Goal: Transaction & Acquisition: Obtain resource

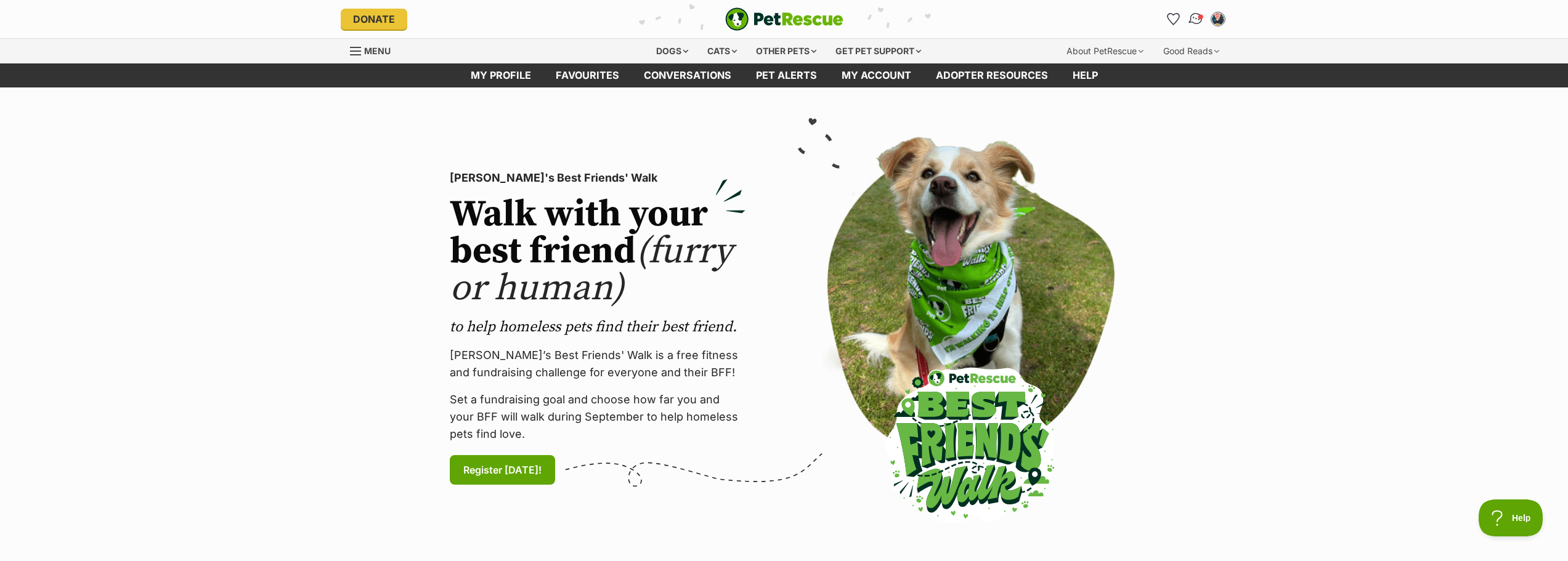
click at [1196, 18] on img "Conversations" at bounding box center [1195, 19] width 17 height 16
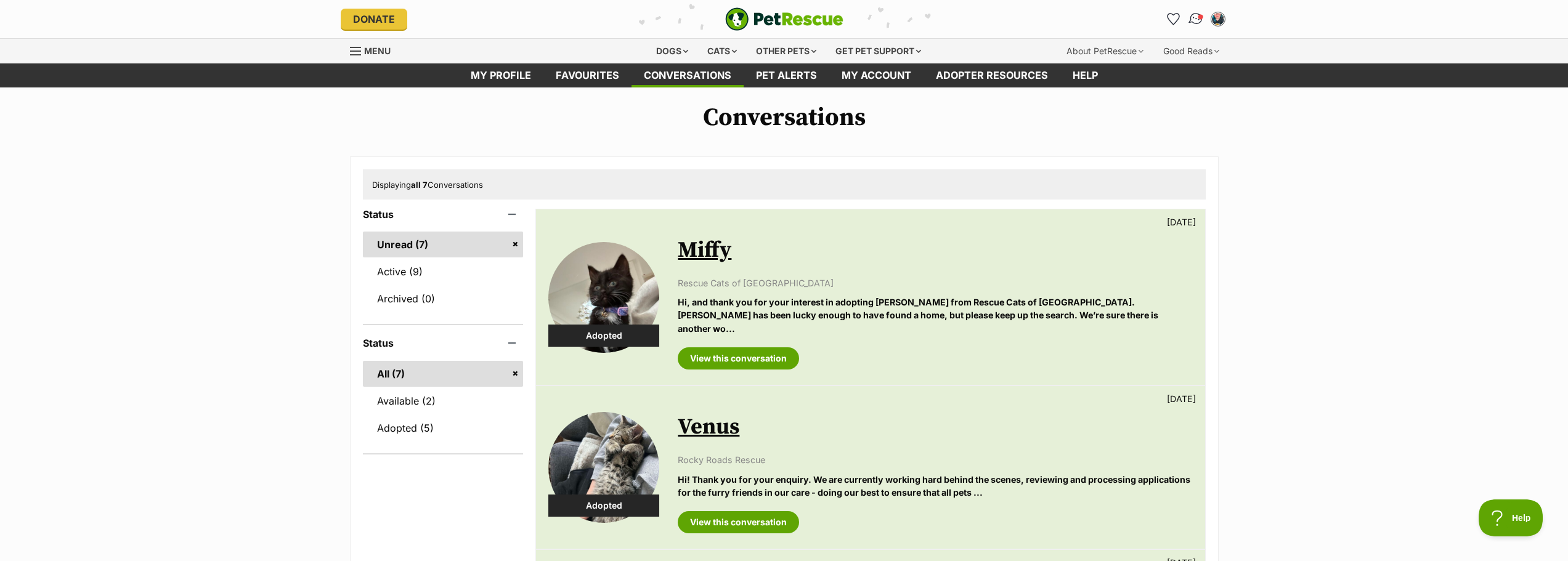
click at [1199, 22] on img "Conversations" at bounding box center [1195, 19] width 17 height 16
click at [1198, 20] on img "Conversations" at bounding box center [1195, 19] width 17 height 16
click at [719, 53] on div "Cats" at bounding box center [722, 51] width 47 height 25
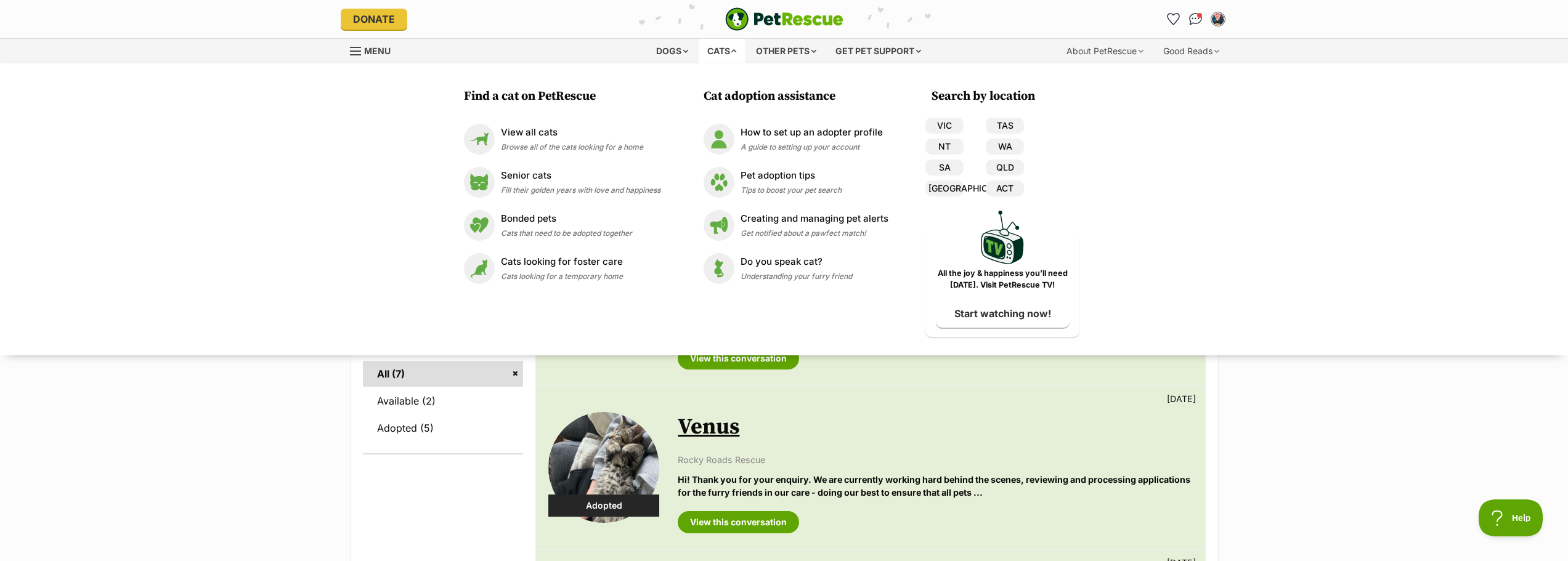
click at [851, 16] on div "PetRescue home" at bounding box center [784, 19] width 295 height 23
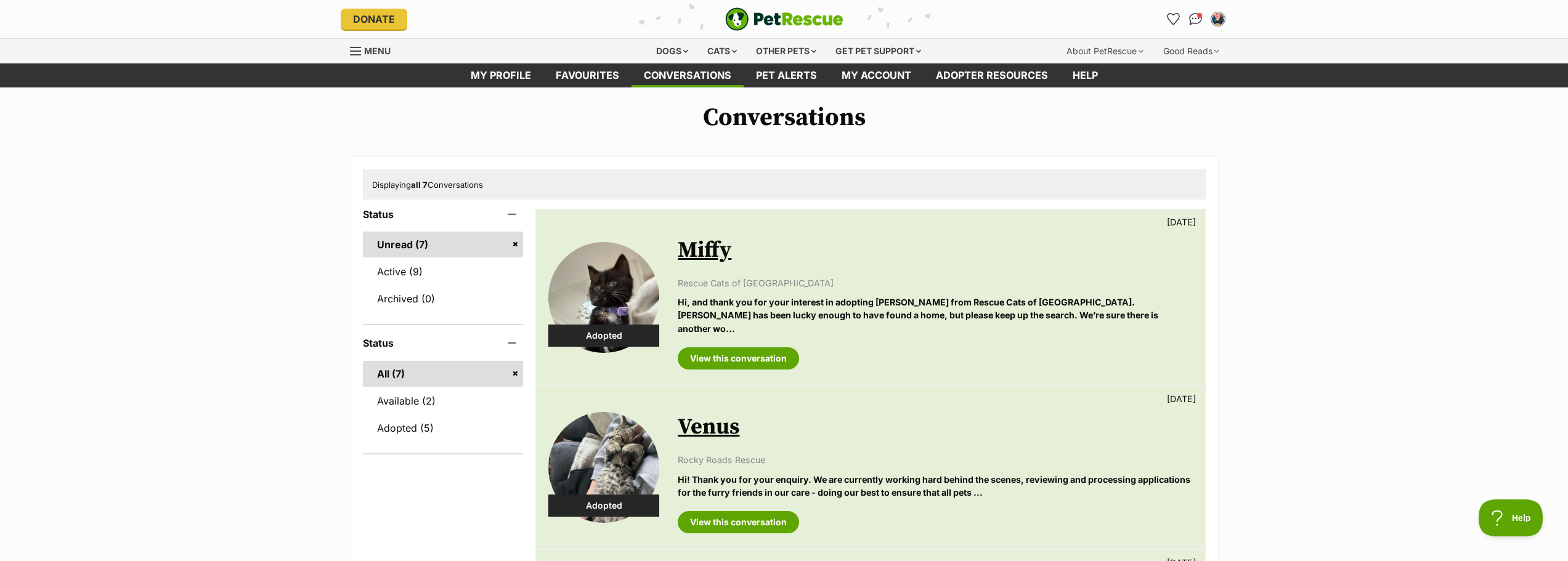
click at [366, 49] on span "Menu" at bounding box center [377, 51] width 27 height 10
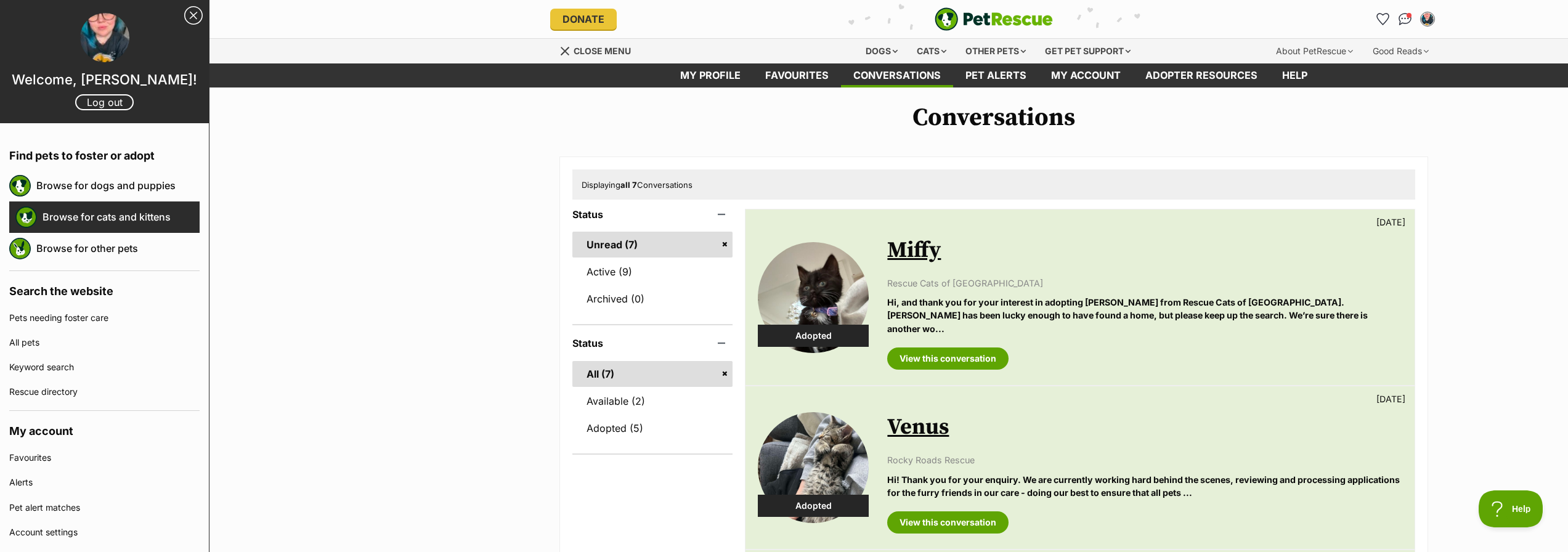
click at [100, 213] on link "Browse for cats and kittens" at bounding box center [120, 217] width 157 height 26
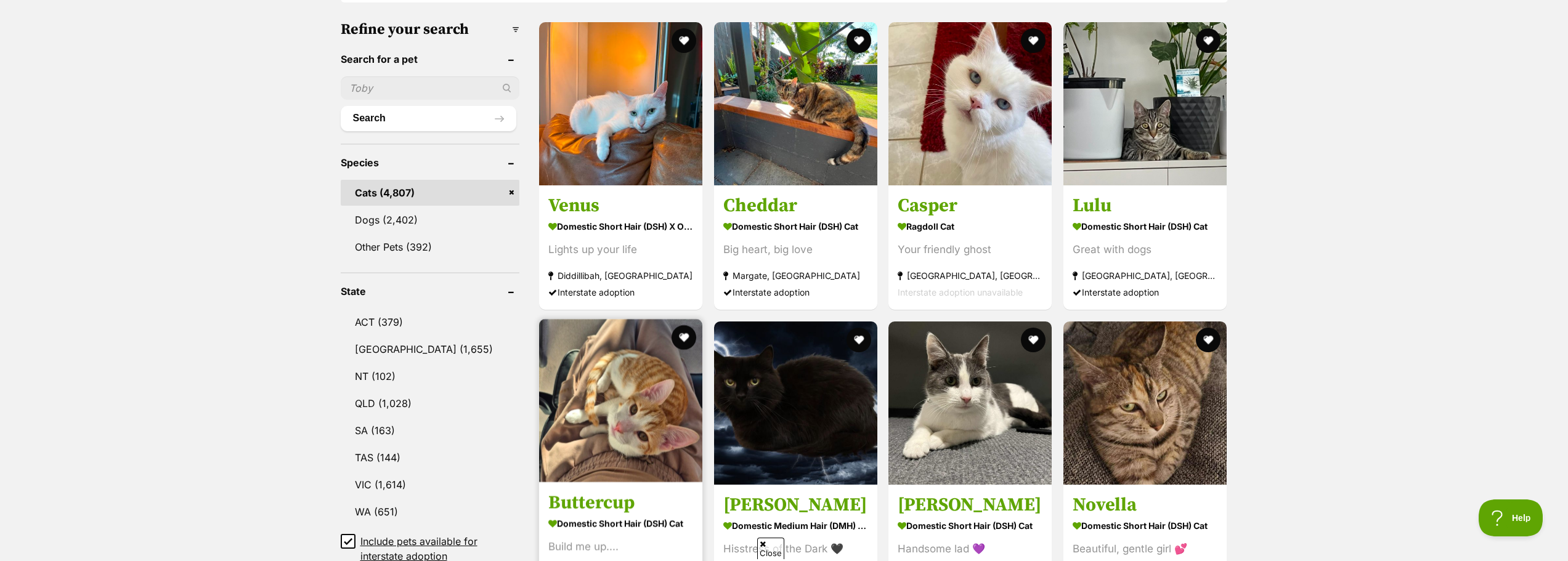
scroll to position [369, 0]
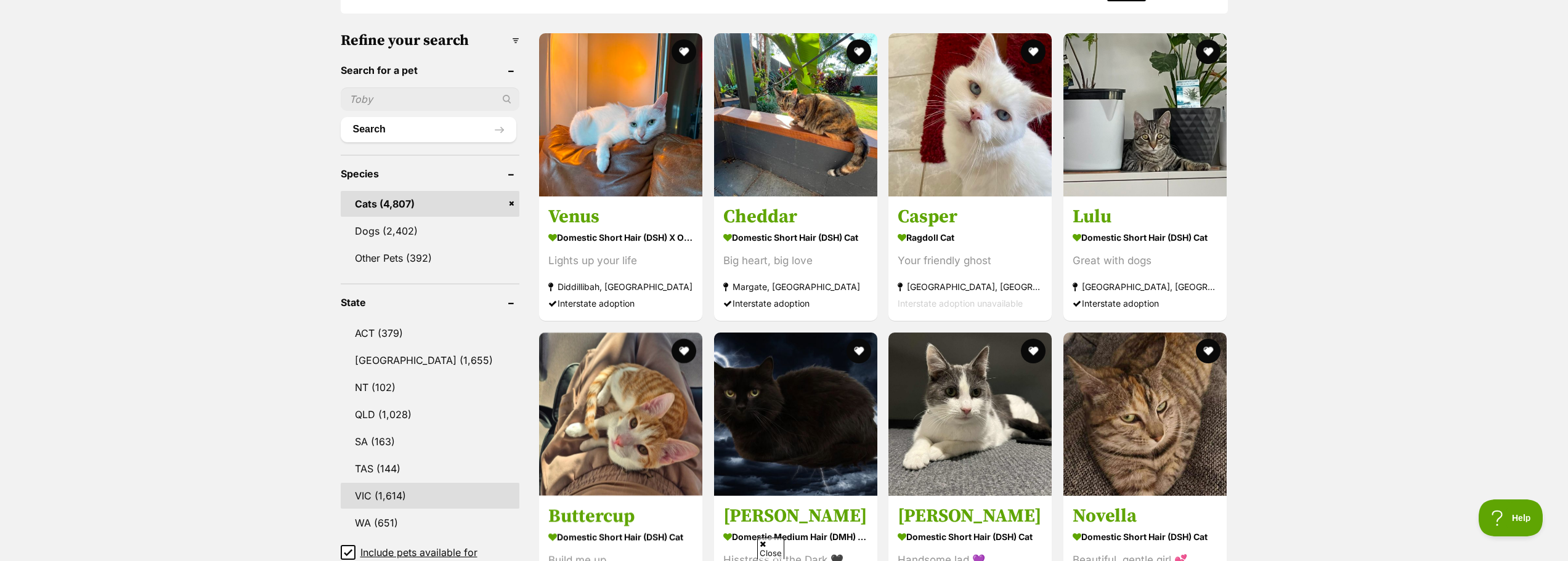
click at [404, 484] on link "VIC (1,614)" at bounding box center [431, 495] width 180 height 26
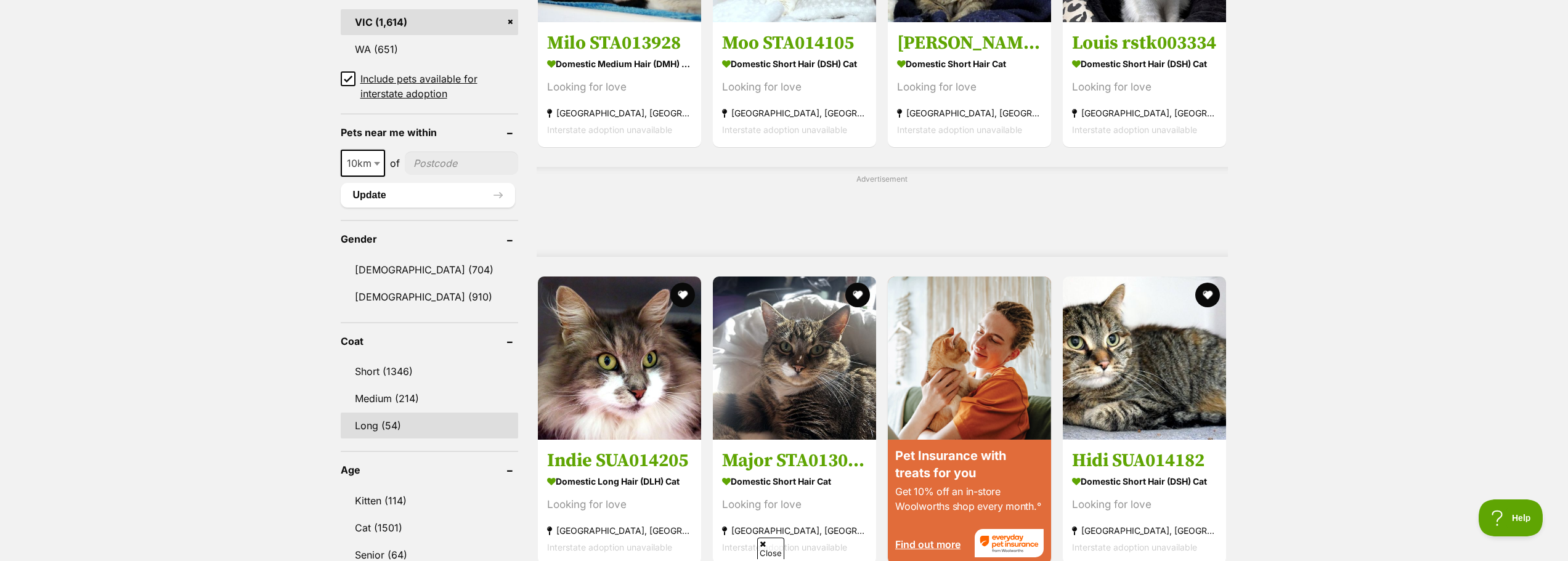
scroll to position [985, 0]
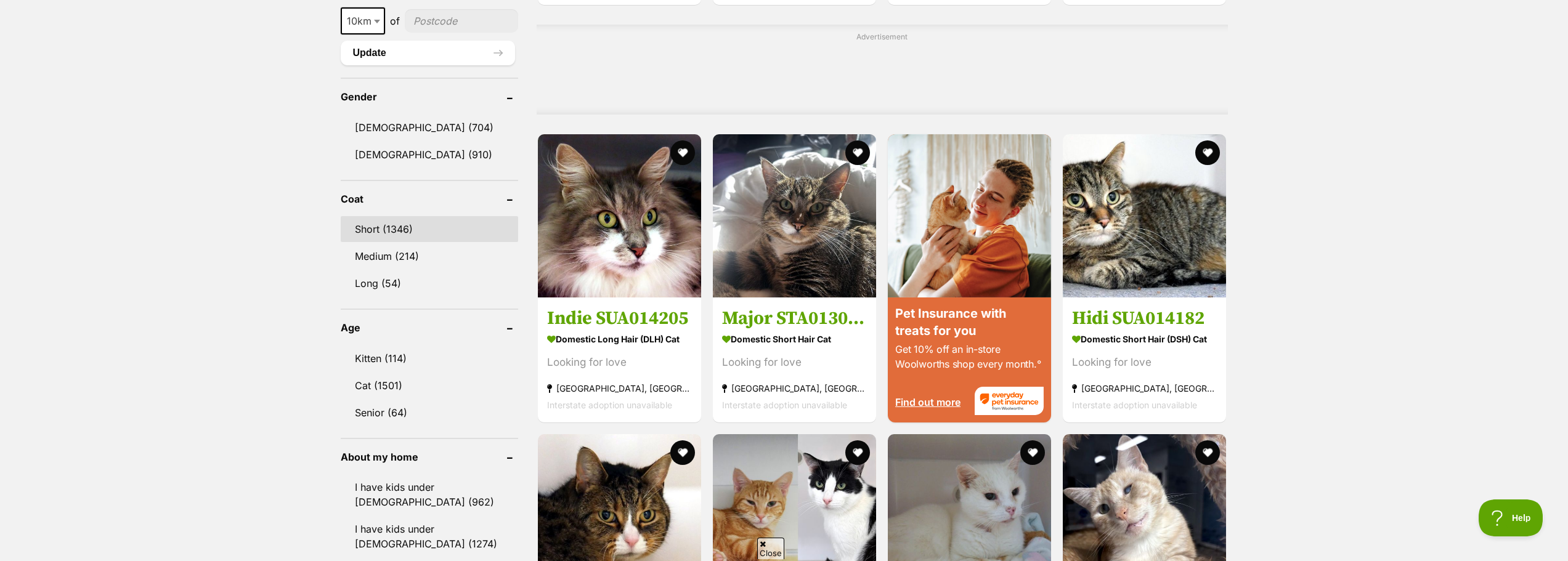
click at [409, 230] on link "Short (1346)" at bounding box center [429, 229] width 178 height 26
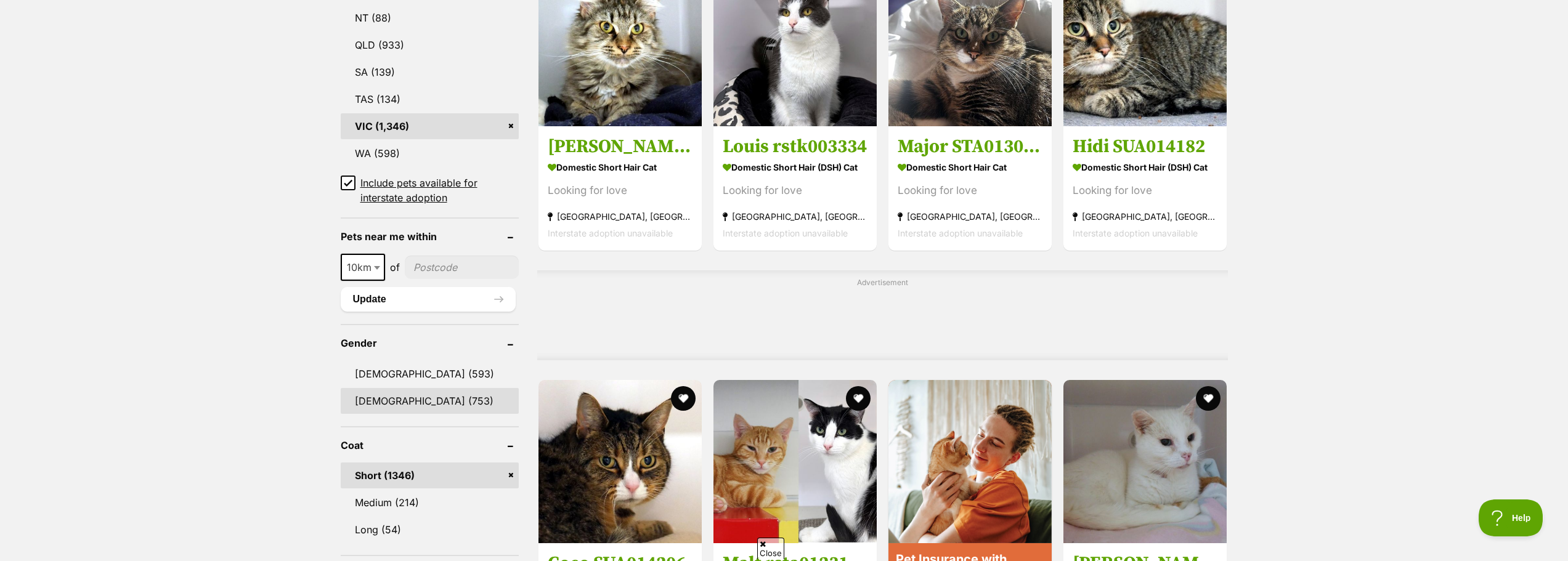
scroll to position [985, 0]
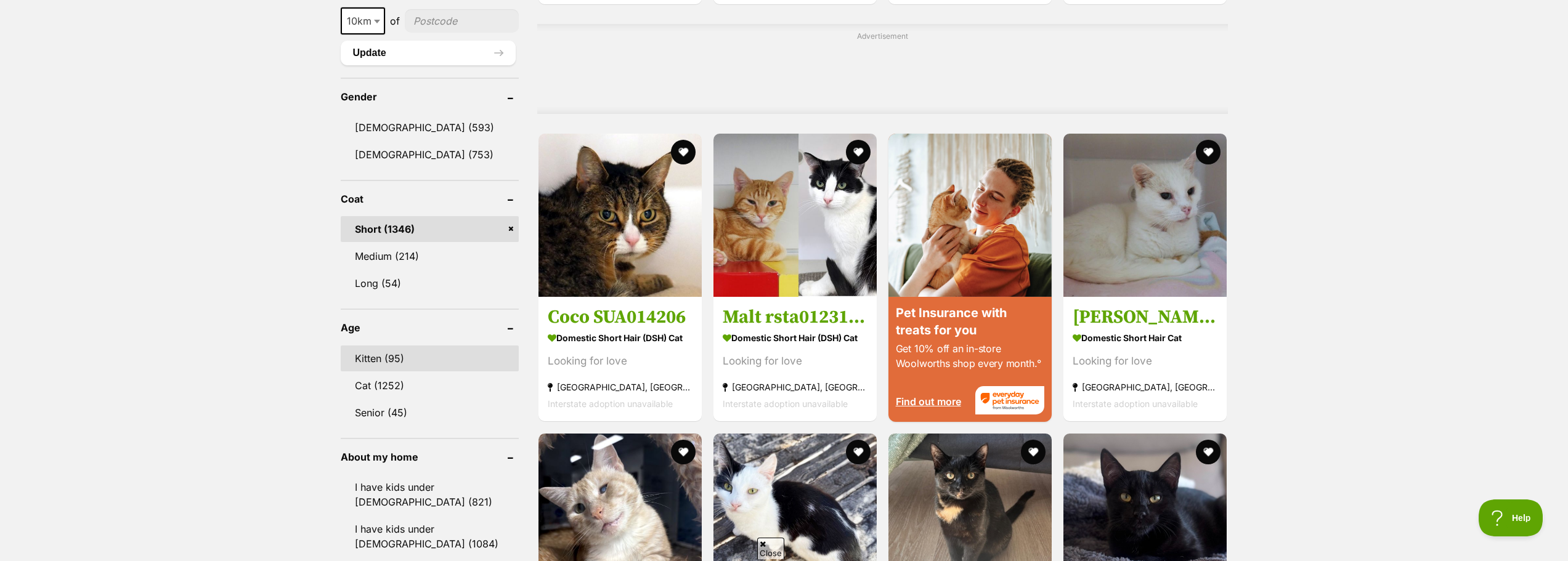
click at [405, 354] on link "Kitten (95)" at bounding box center [430, 358] width 178 height 26
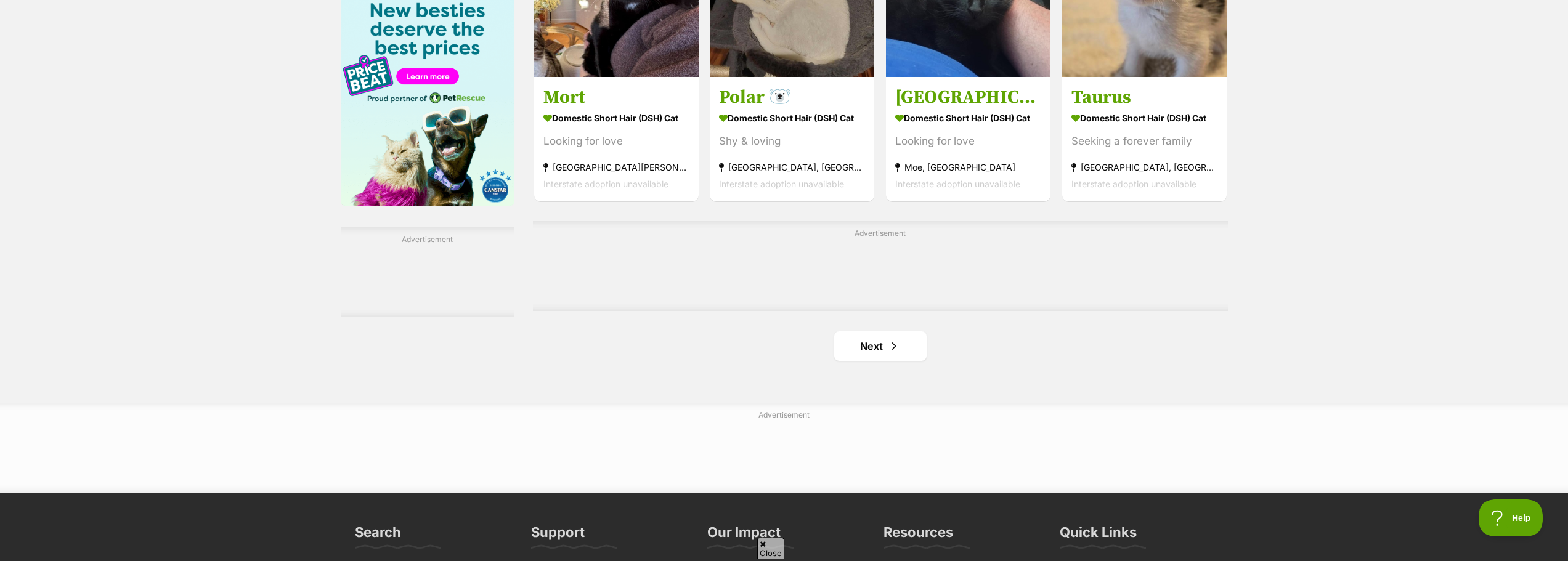
scroll to position [2093, 0]
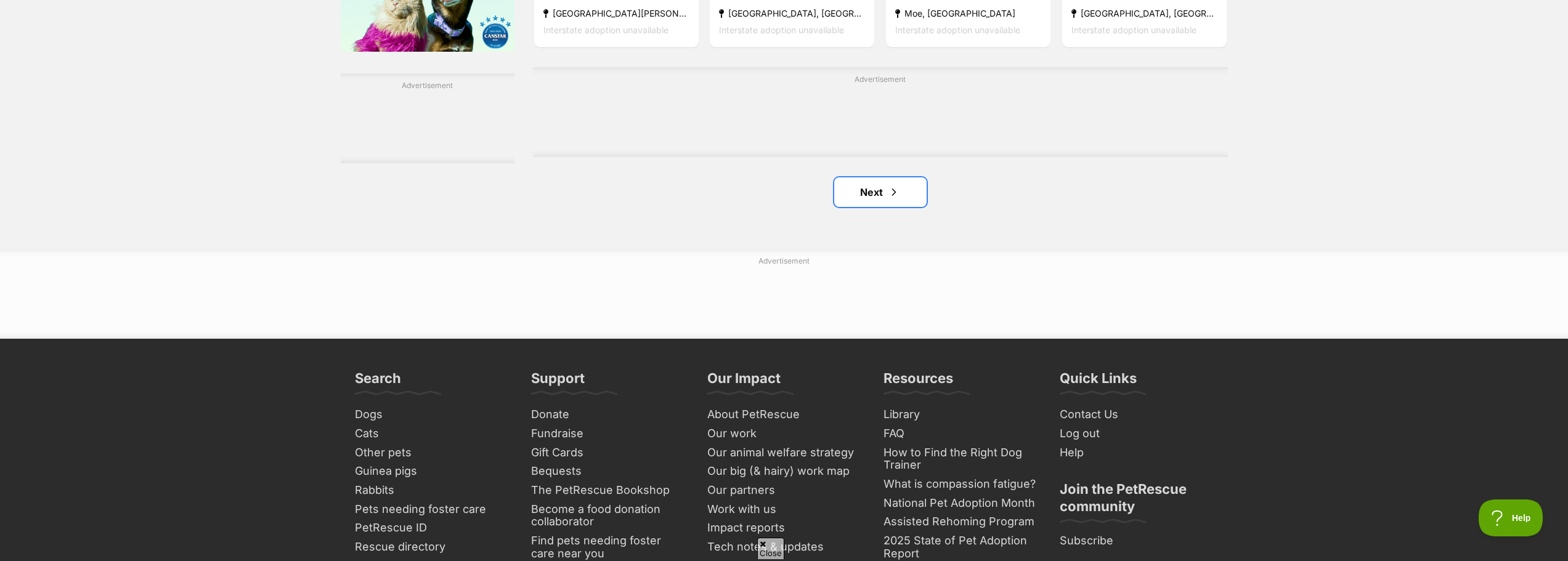
drag, startPoint x: 888, startPoint y: 202, endPoint x: 1017, endPoint y: 237, distance: 133.7
click at [888, 200] on span "Next page" at bounding box center [893, 192] width 12 height 15
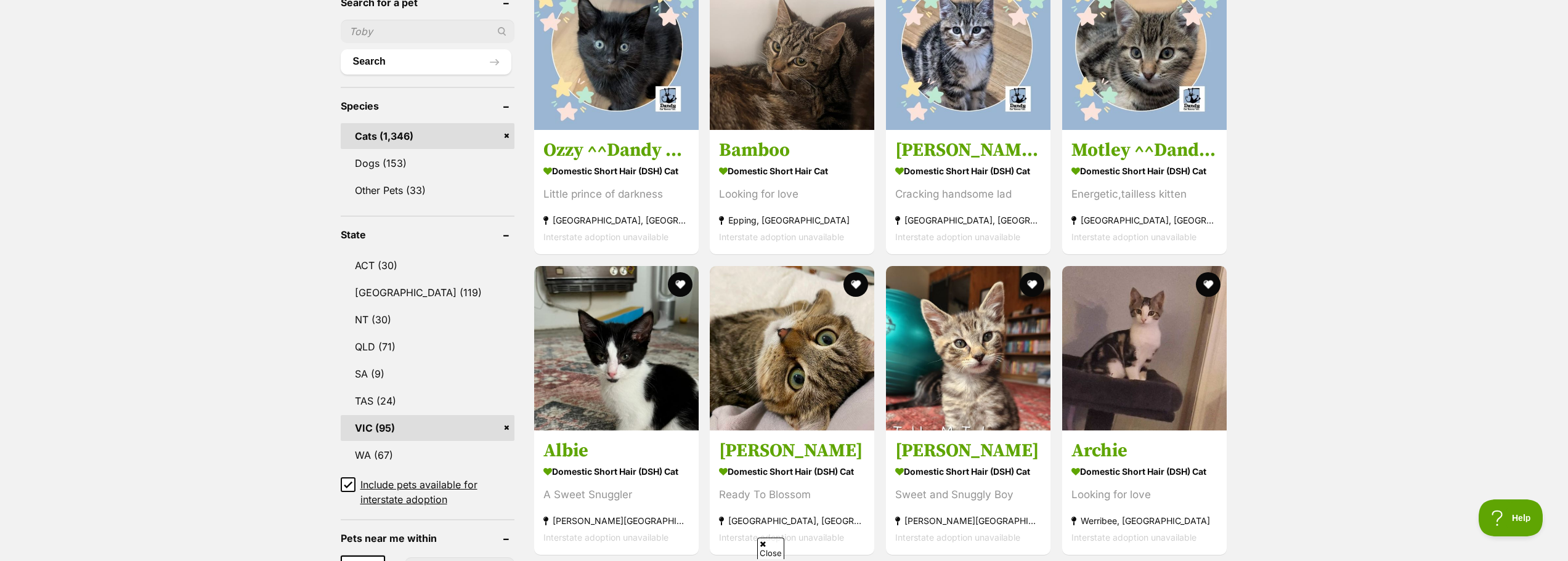
scroll to position [369, 0]
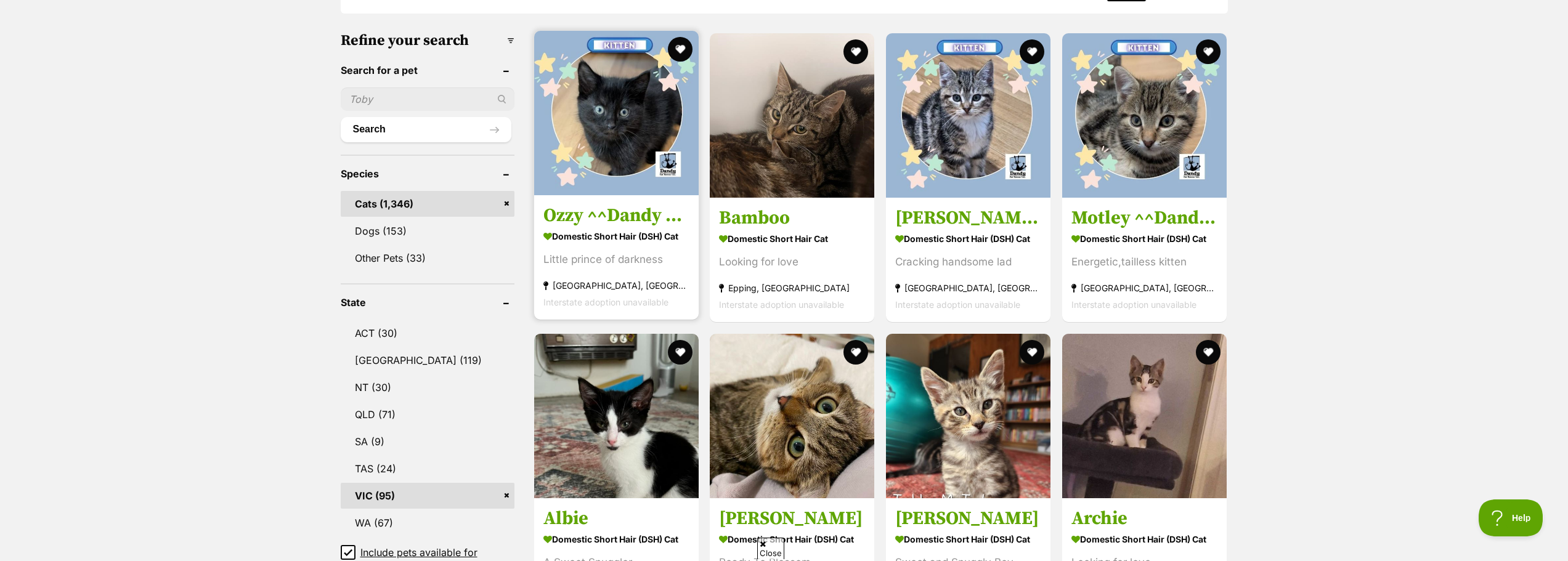
click at [610, 179] on img at bounding box center [616, 112] width 165 height 164
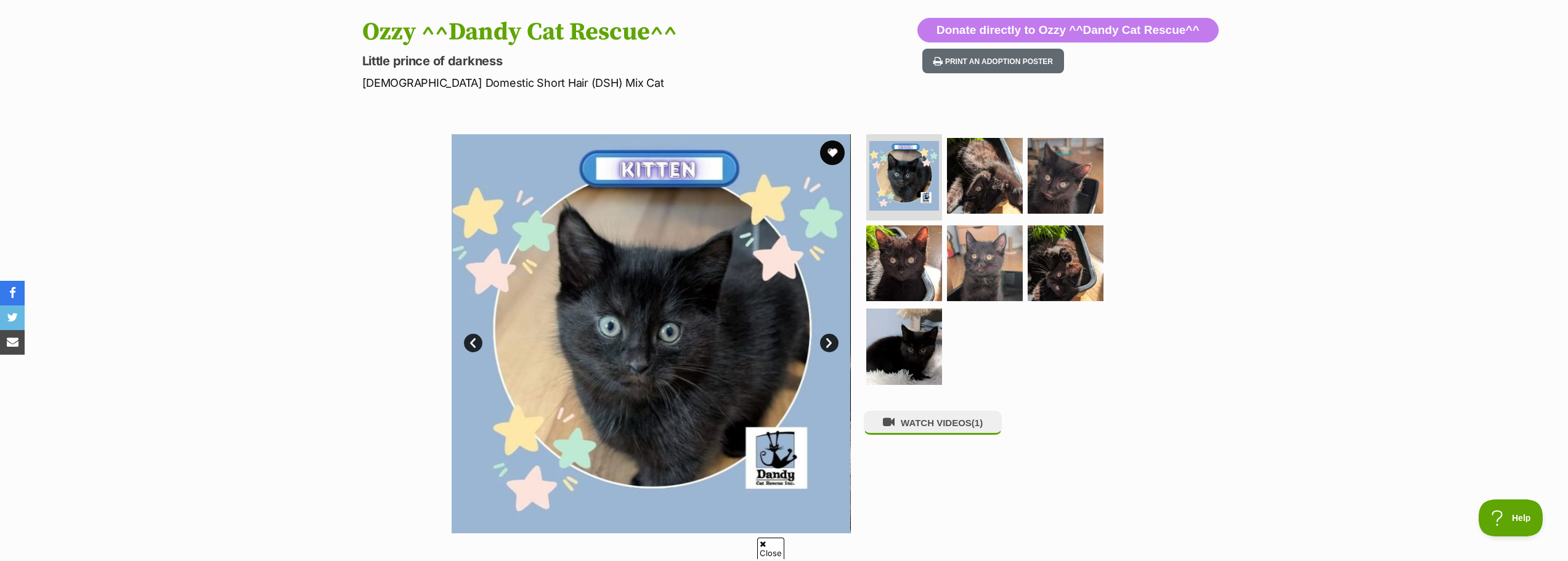
scroll to position [123, 0]
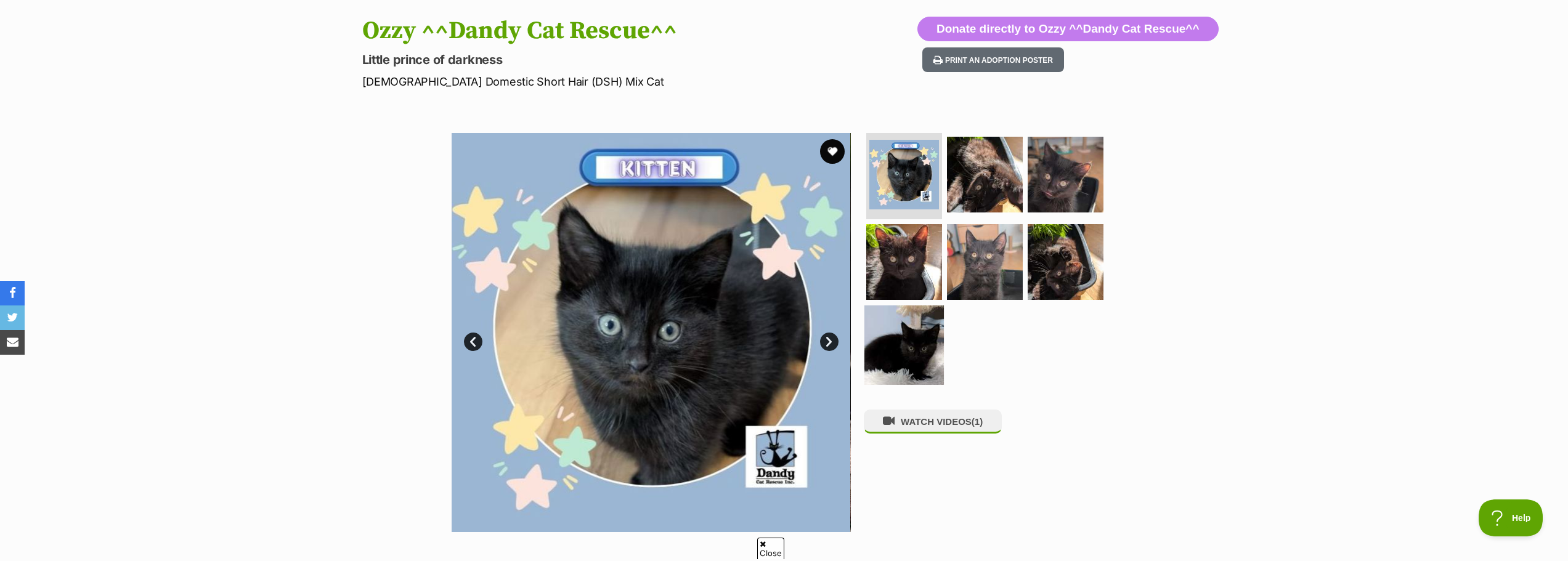
click at [916, 330] on img at bounding box center [904, 345] width 79 height 79
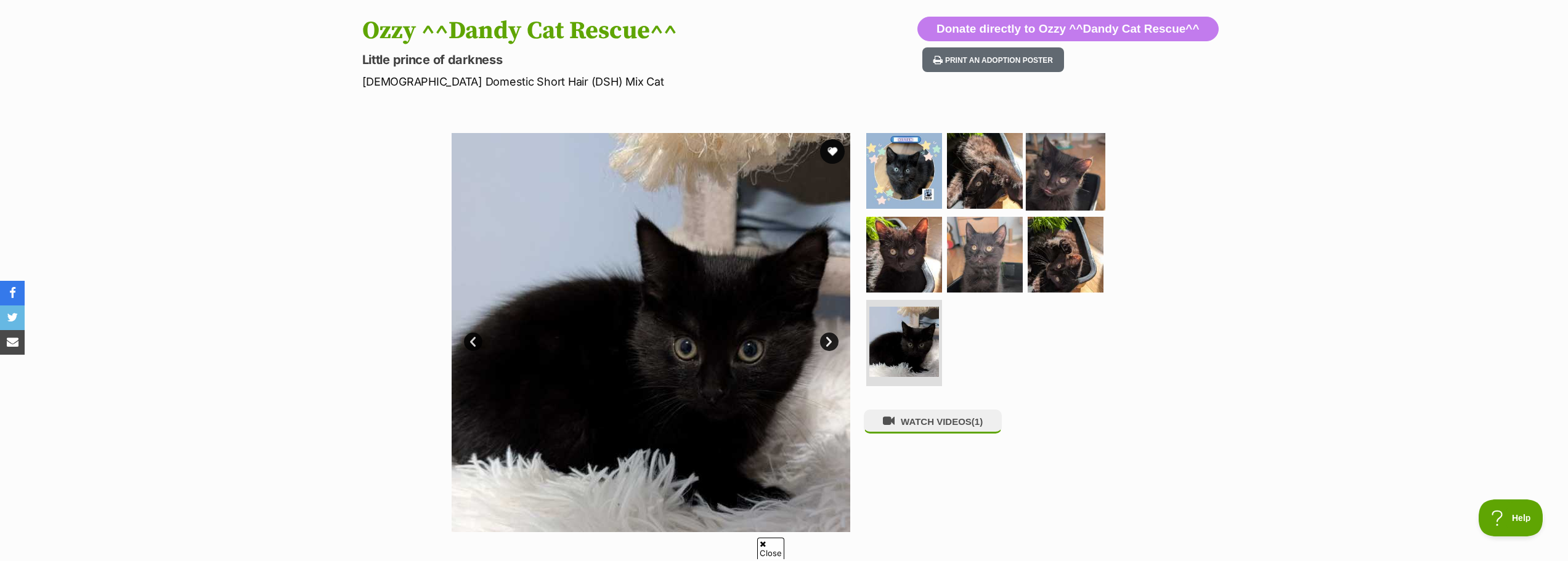
click at [1058, 181] on img at bounding box center [1065, 171] width 79 height 79
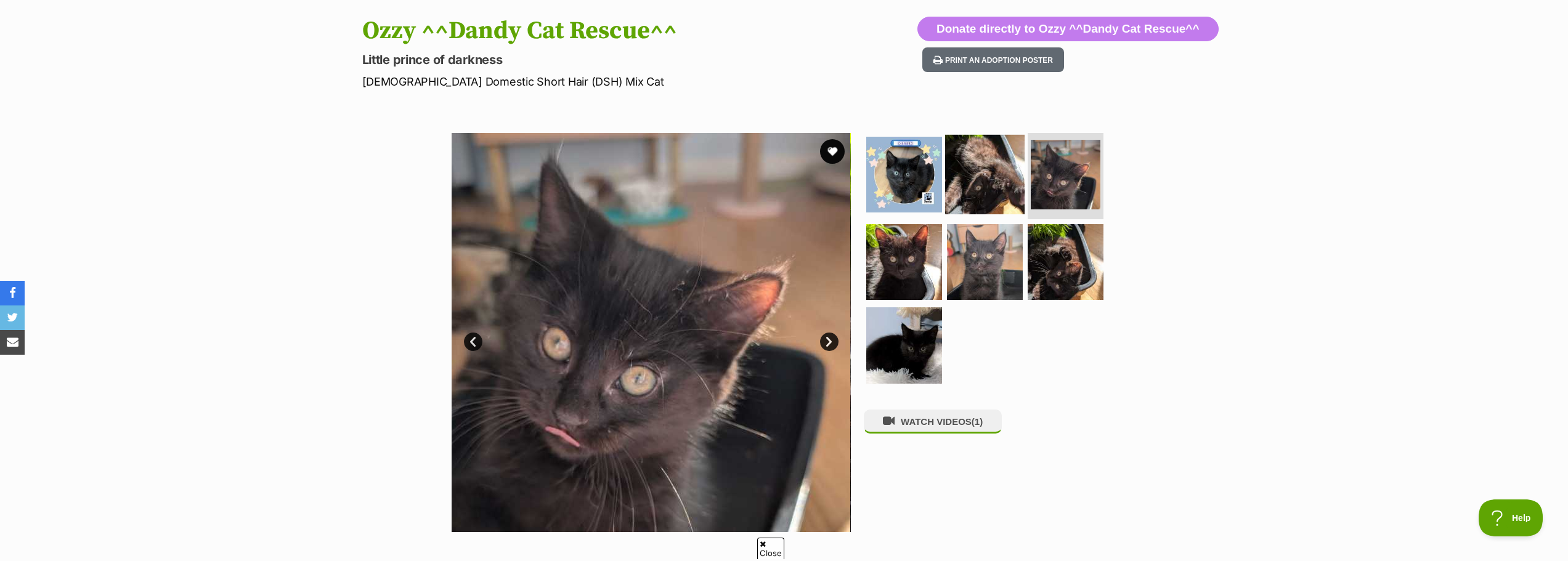
click at [986, 176] on img at bounding box center [984, 174] width 79 height 79
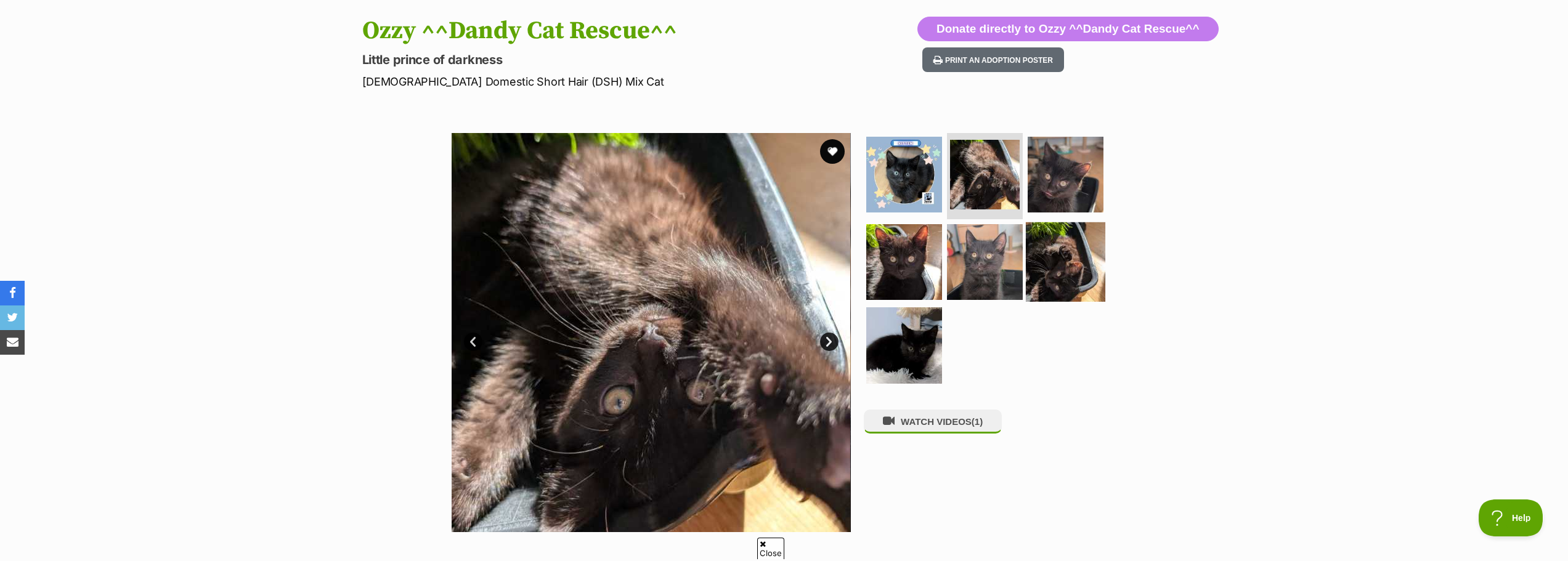
click at [1045, 267] on img at bounding box center [1065, 261] width 79 height 79
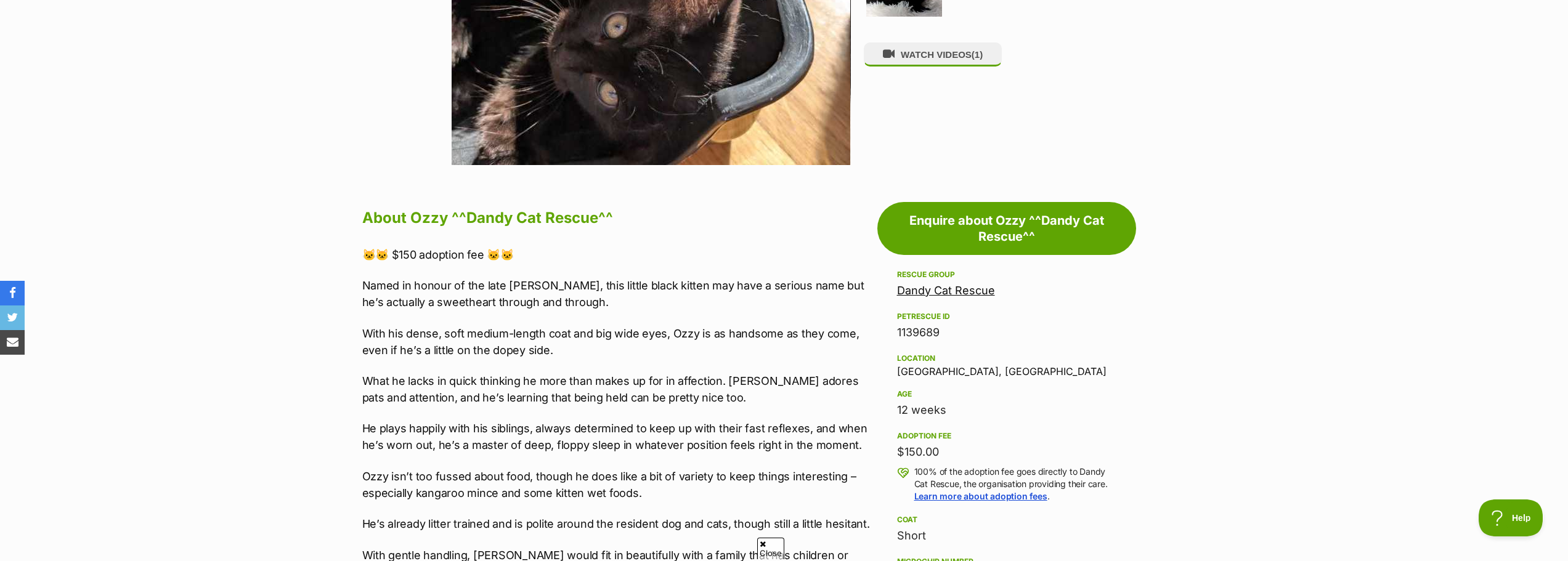
scroll to position [492, 0]
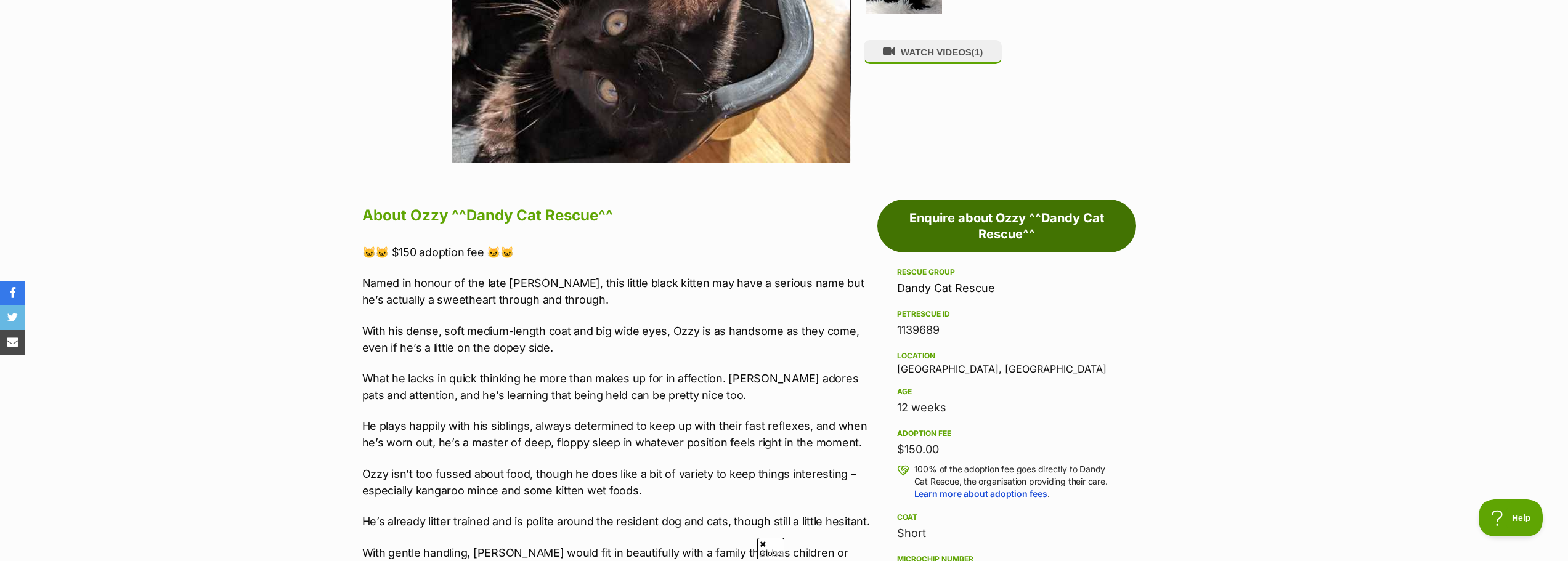
click at [1023, 237] on link "Enquire about Ozzy ^^Dandy Cat Rescue^^" at bounding box center [1007, 226] width 259 height 53
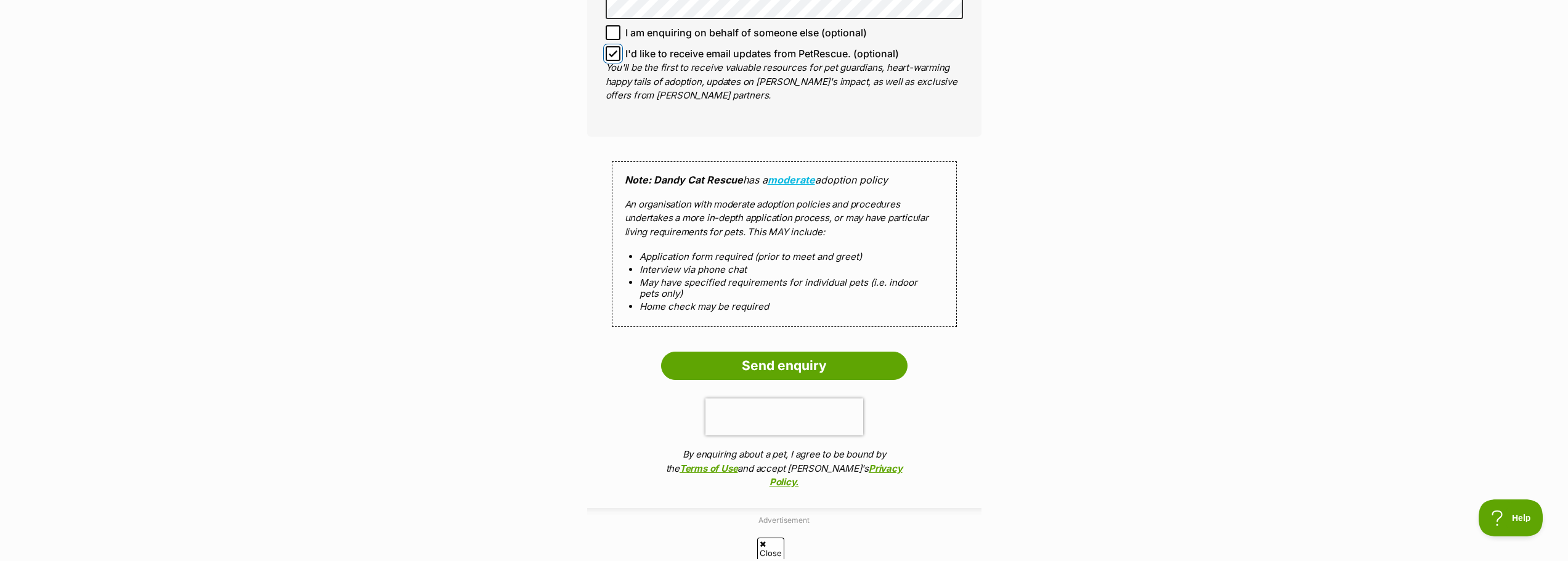
click at [617, 55] on input "I'd like to receive email updates from PetRescue. (optional)" at bounding box center [613, 53] width 15 height 15
checkbox input "false"
click at [783, 356] on input "Send enquiry" at bounding box center [784, 366] width 247 height 29
